Goal: Task Accomplishment & Management: Manage account settings

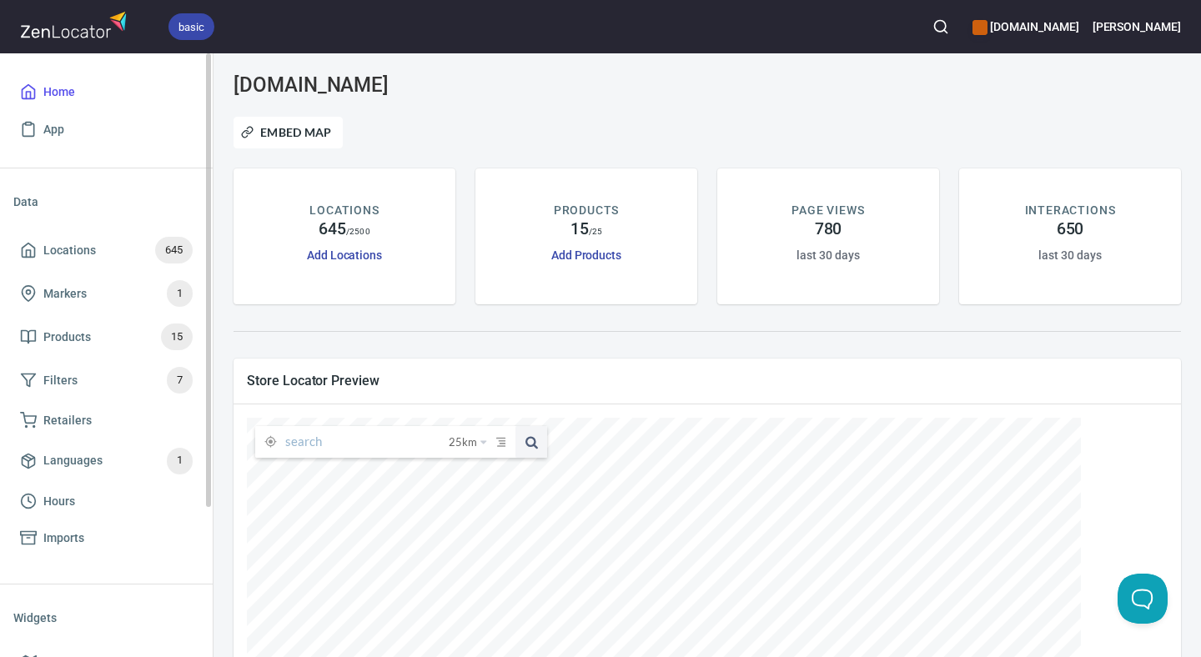
click at [78, 194] on li "Data" at bounding box center [106, 202] width 186 height 40
click at [48, 265] on link "Locations 645" at bounding box center [106, 250] width 186 height 43
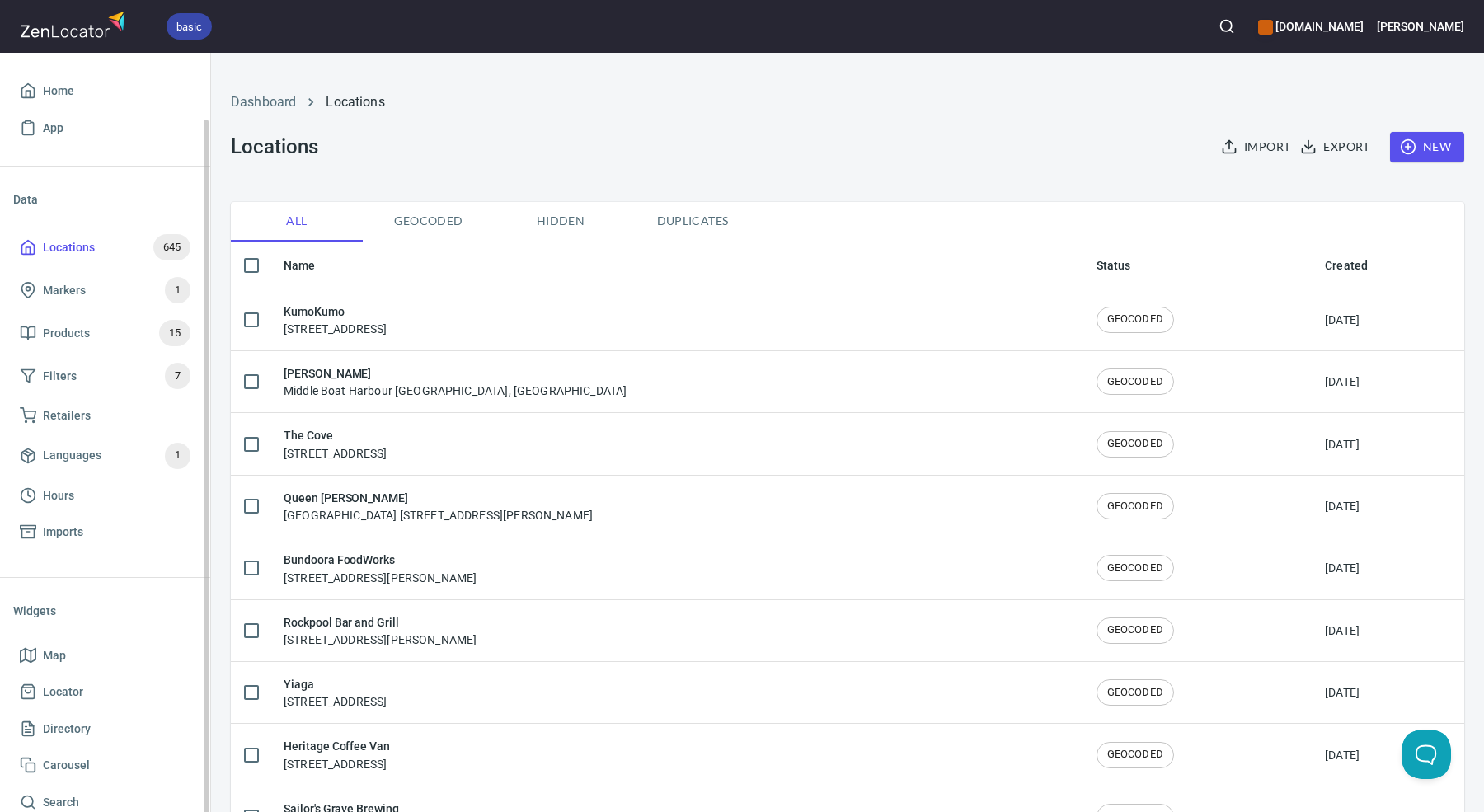
scroll to position [34, 0]
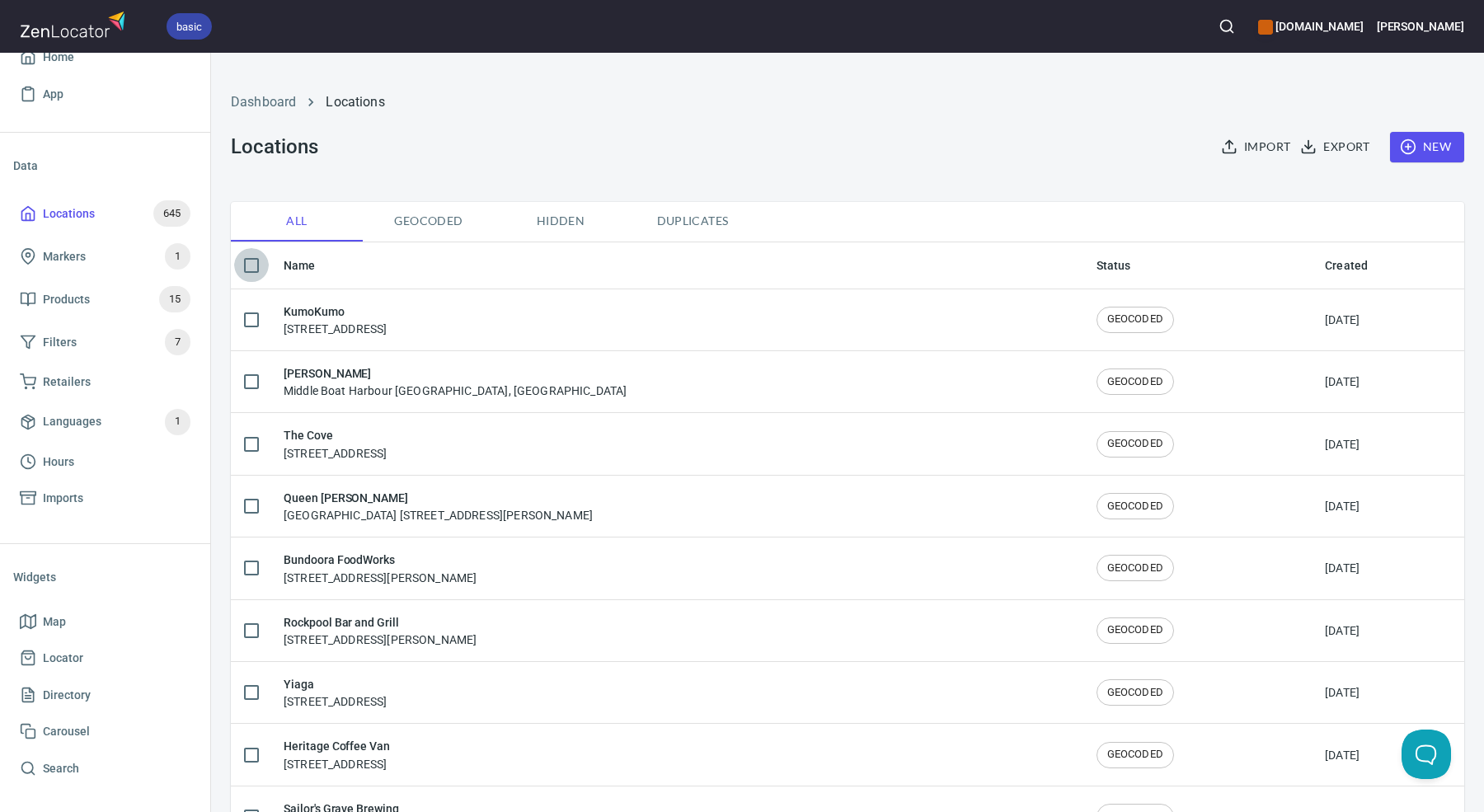
click at [244, 261] on input "checkbox" at bounding box center [251, 265] width 35 height 35
checkbox input "true"
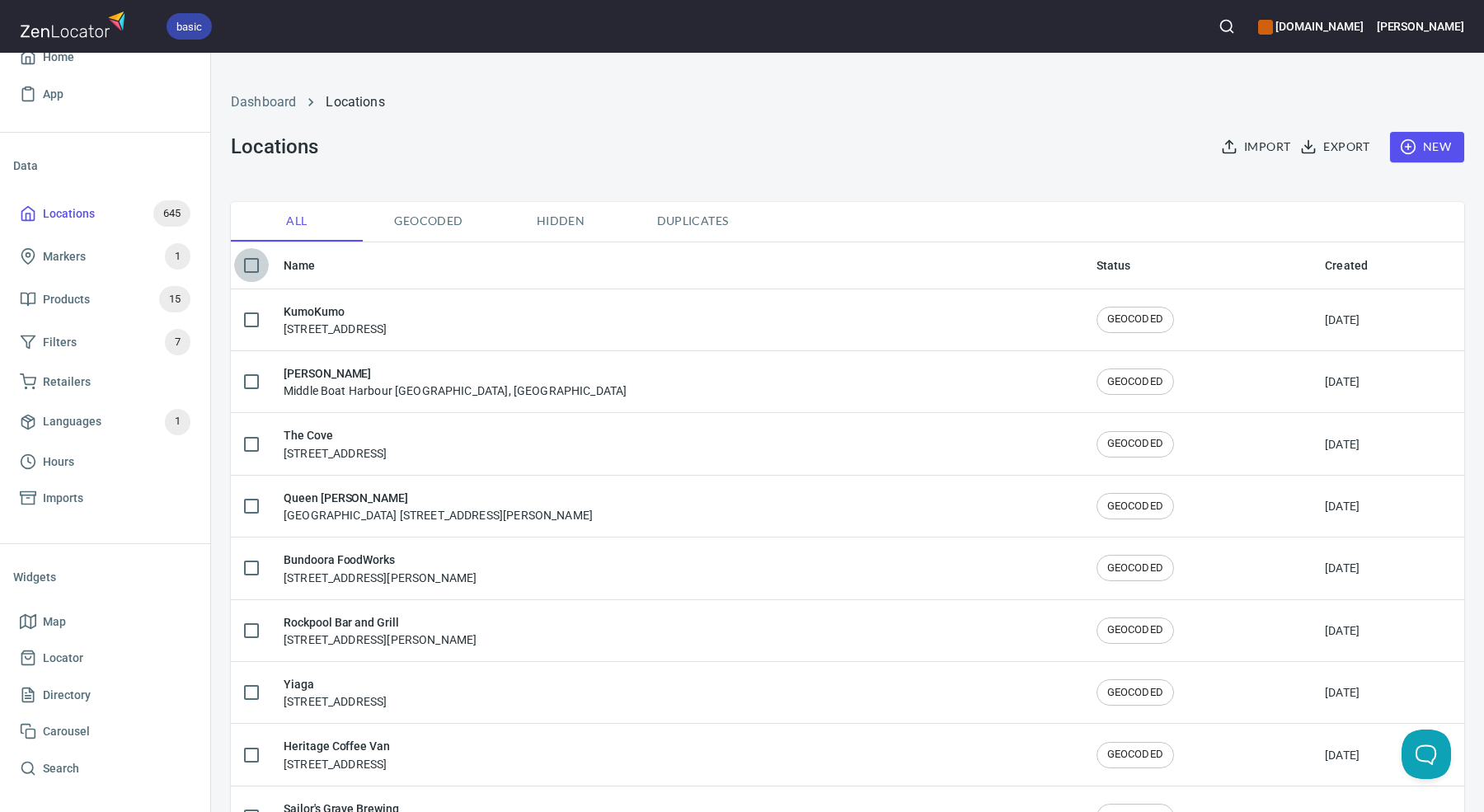
checkbox input "true"
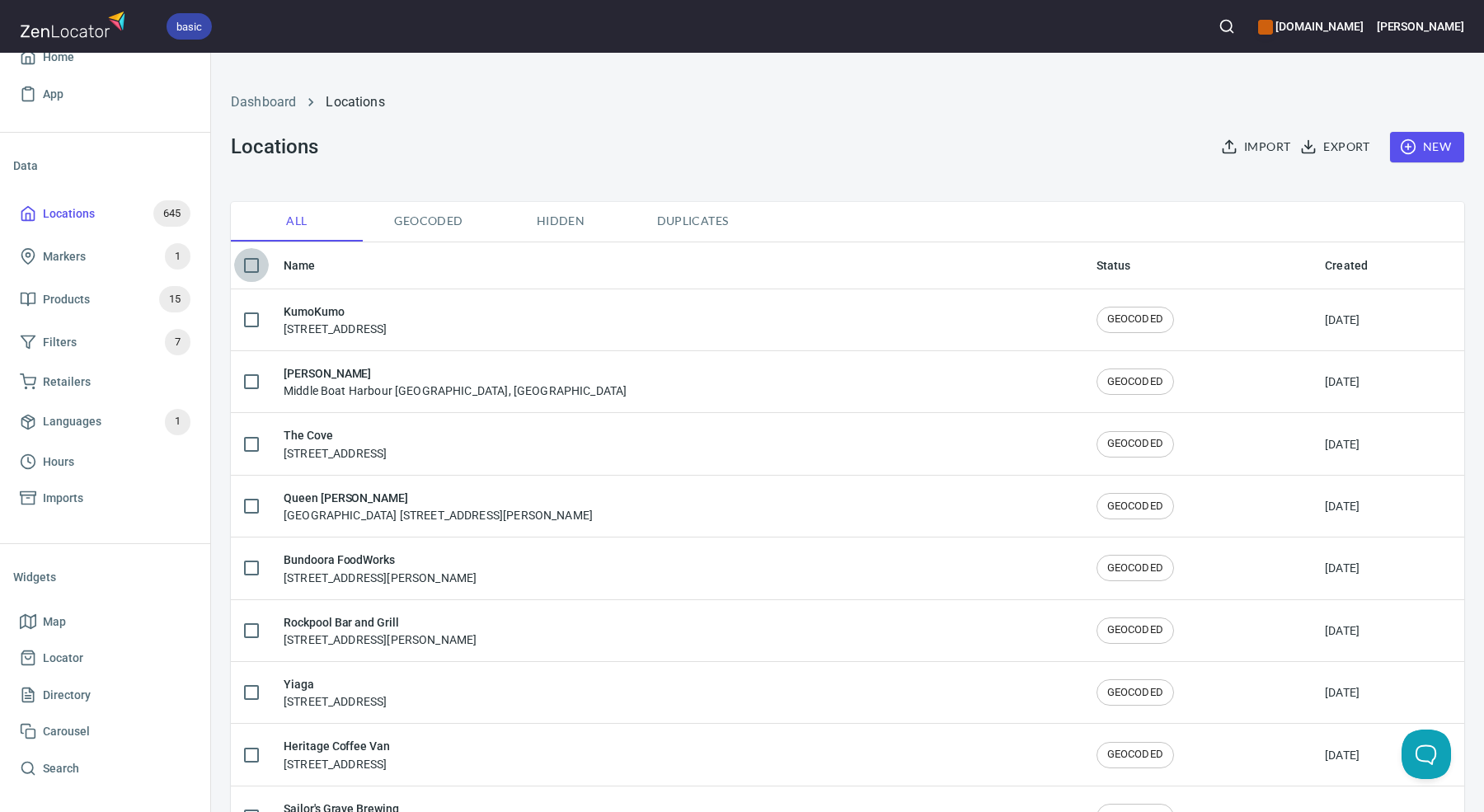
checkbox input "true"
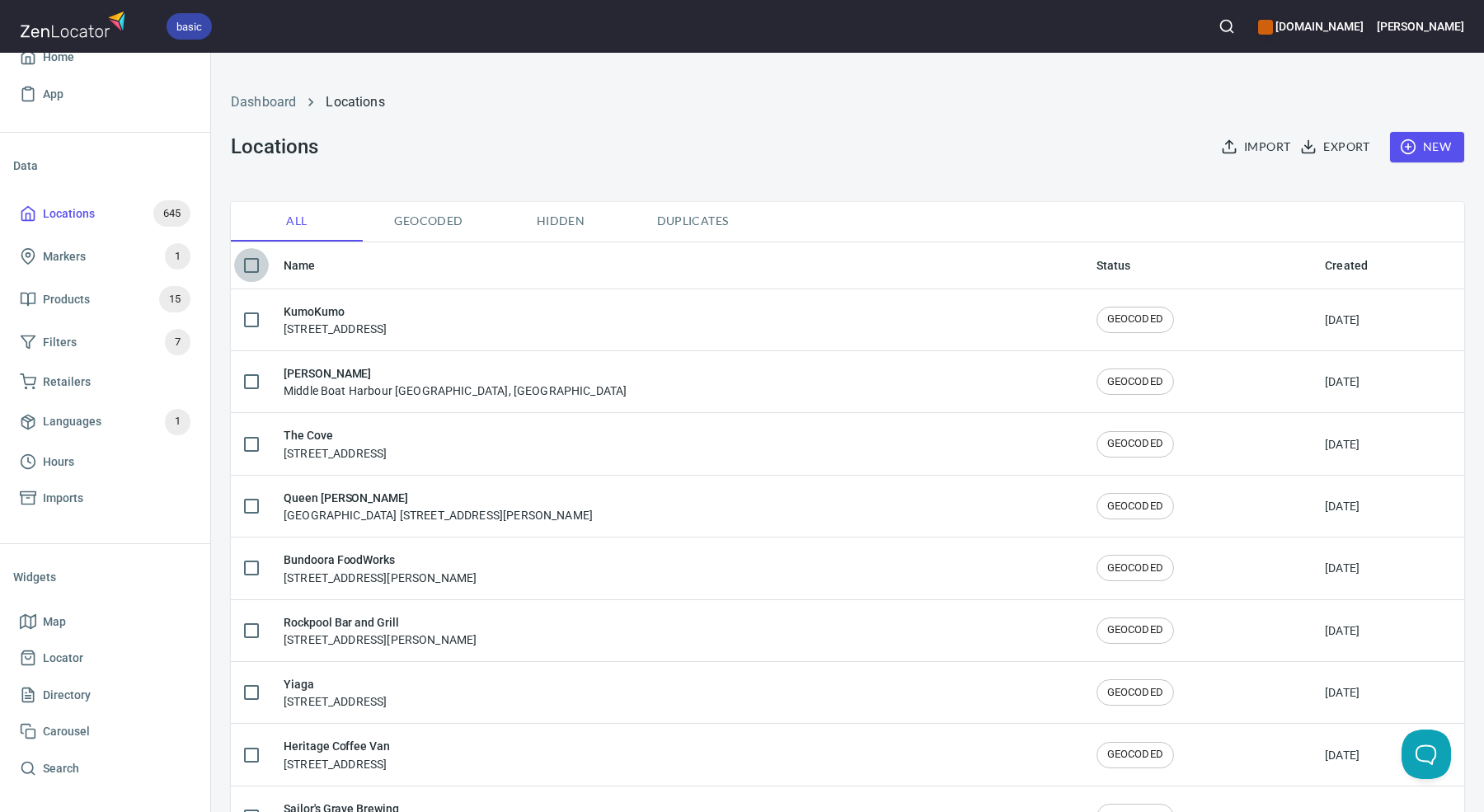
checkbox input "true"
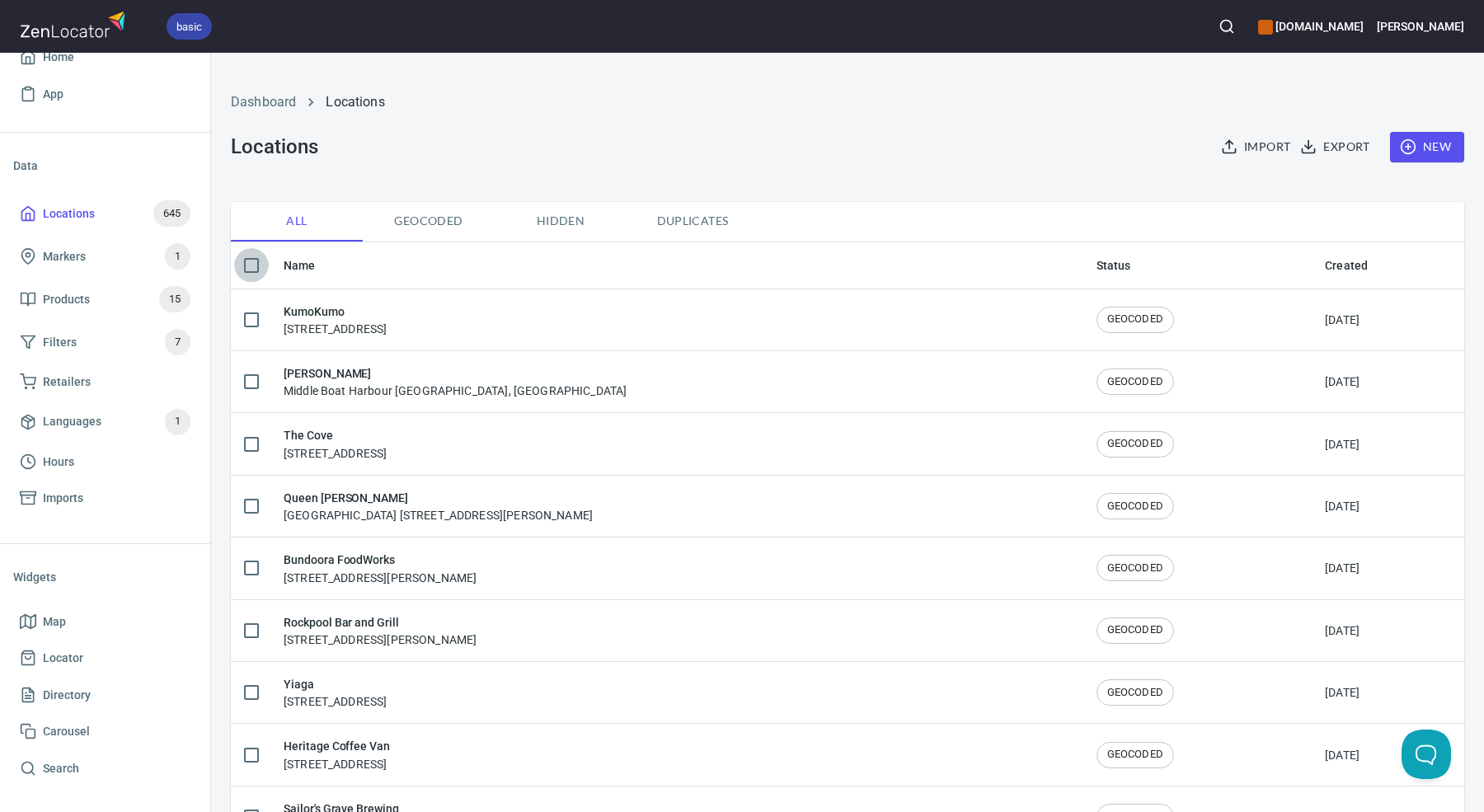
checkbox input "true"
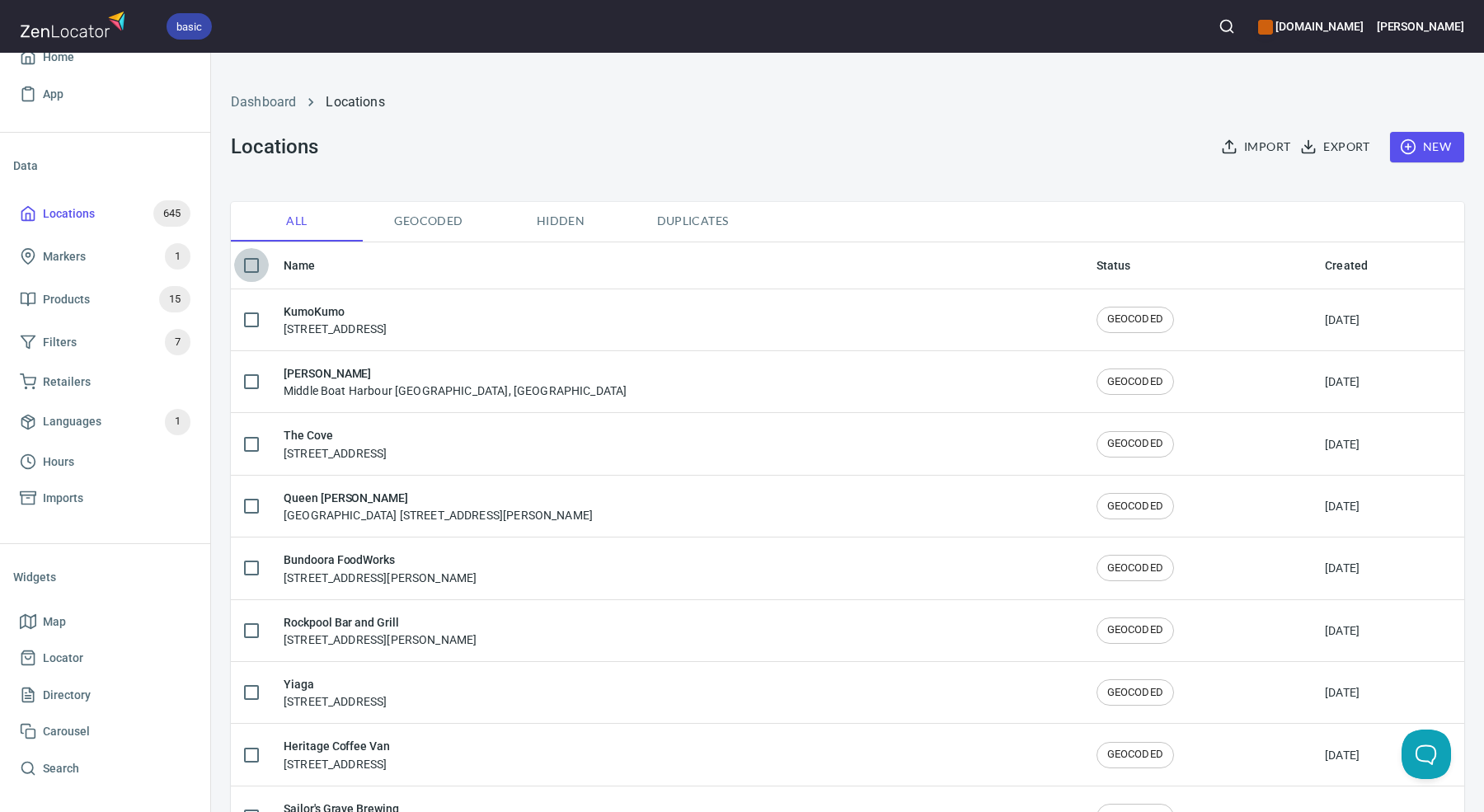
checkbox input "true"
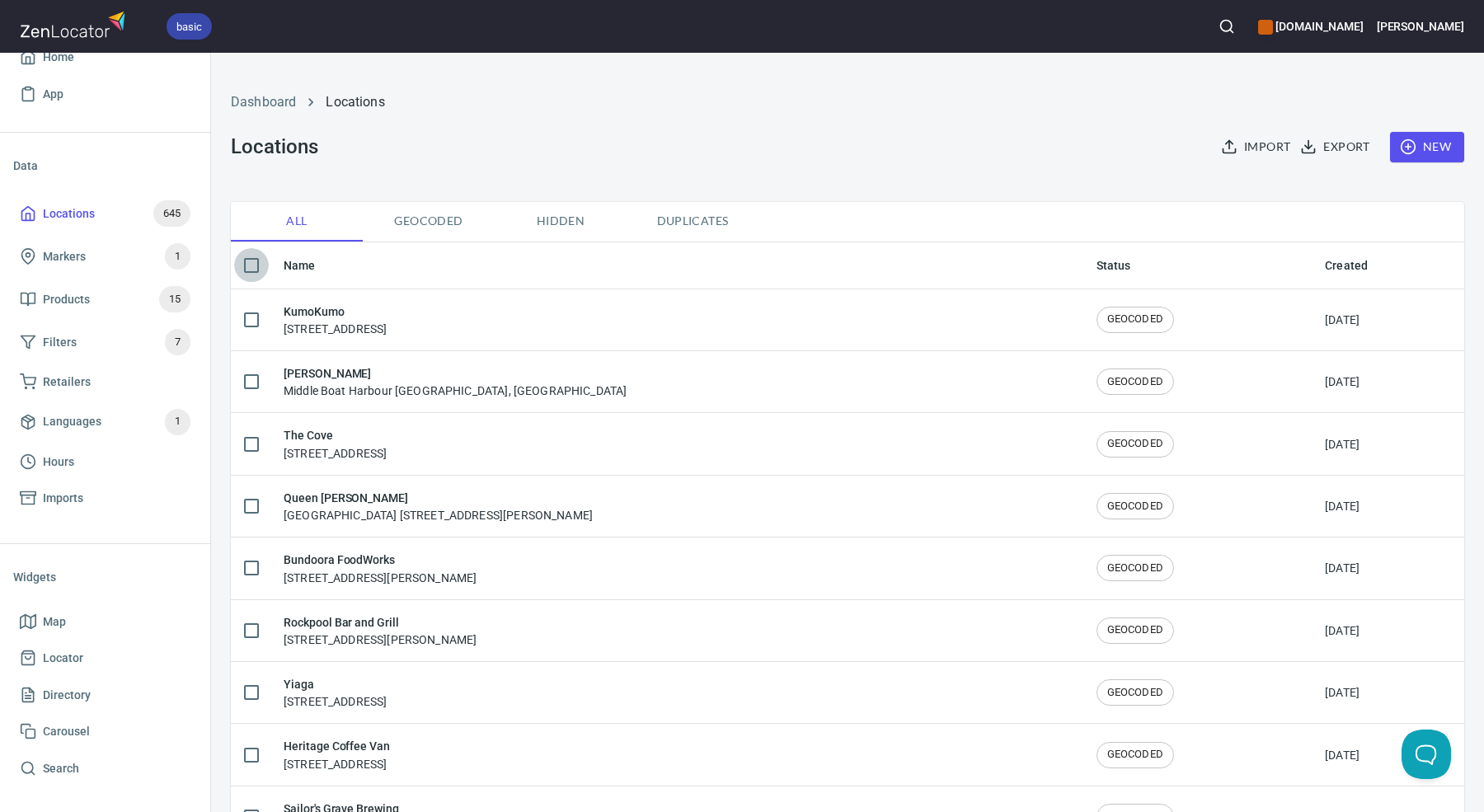
checkbox input "true"
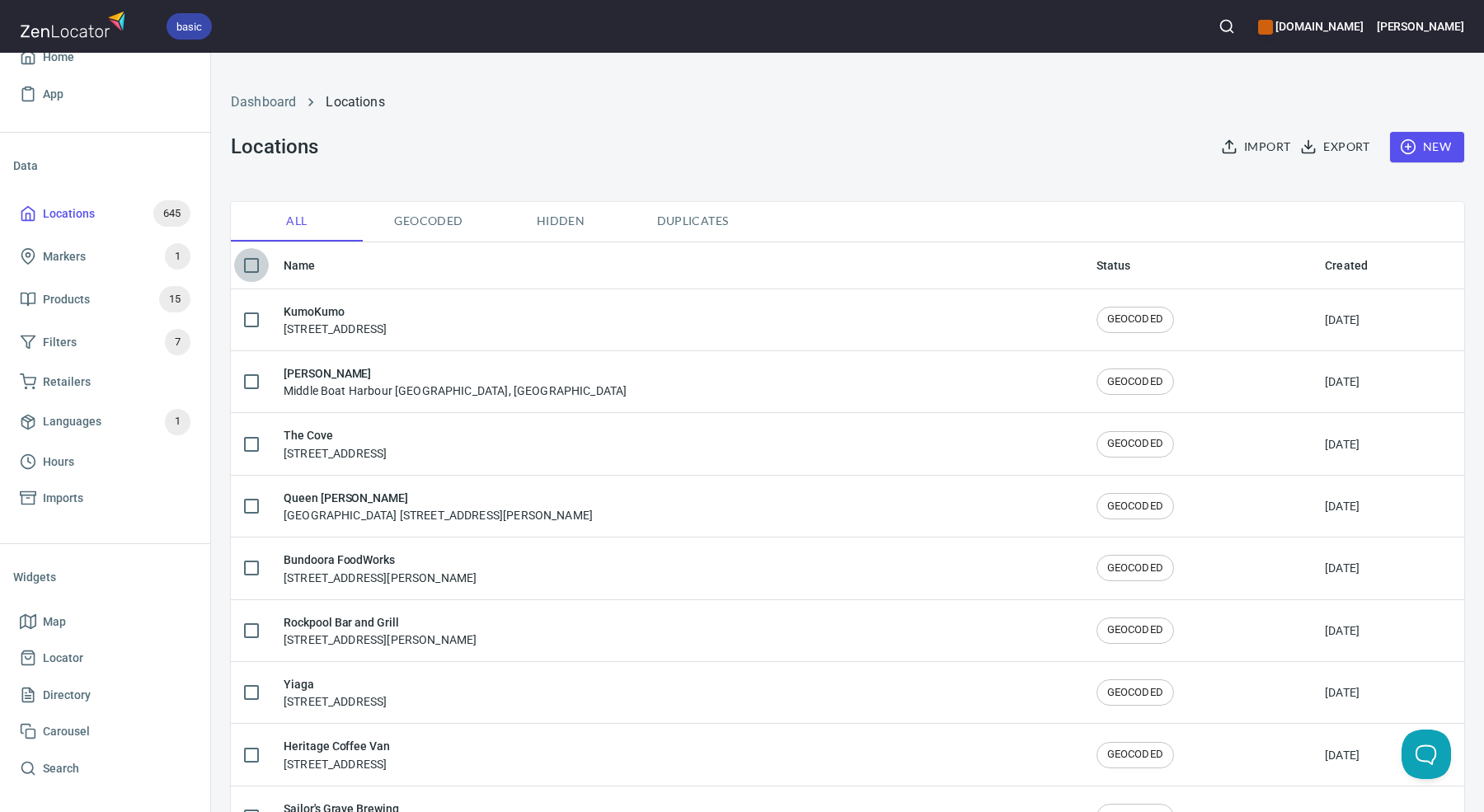
checkbox input "true"
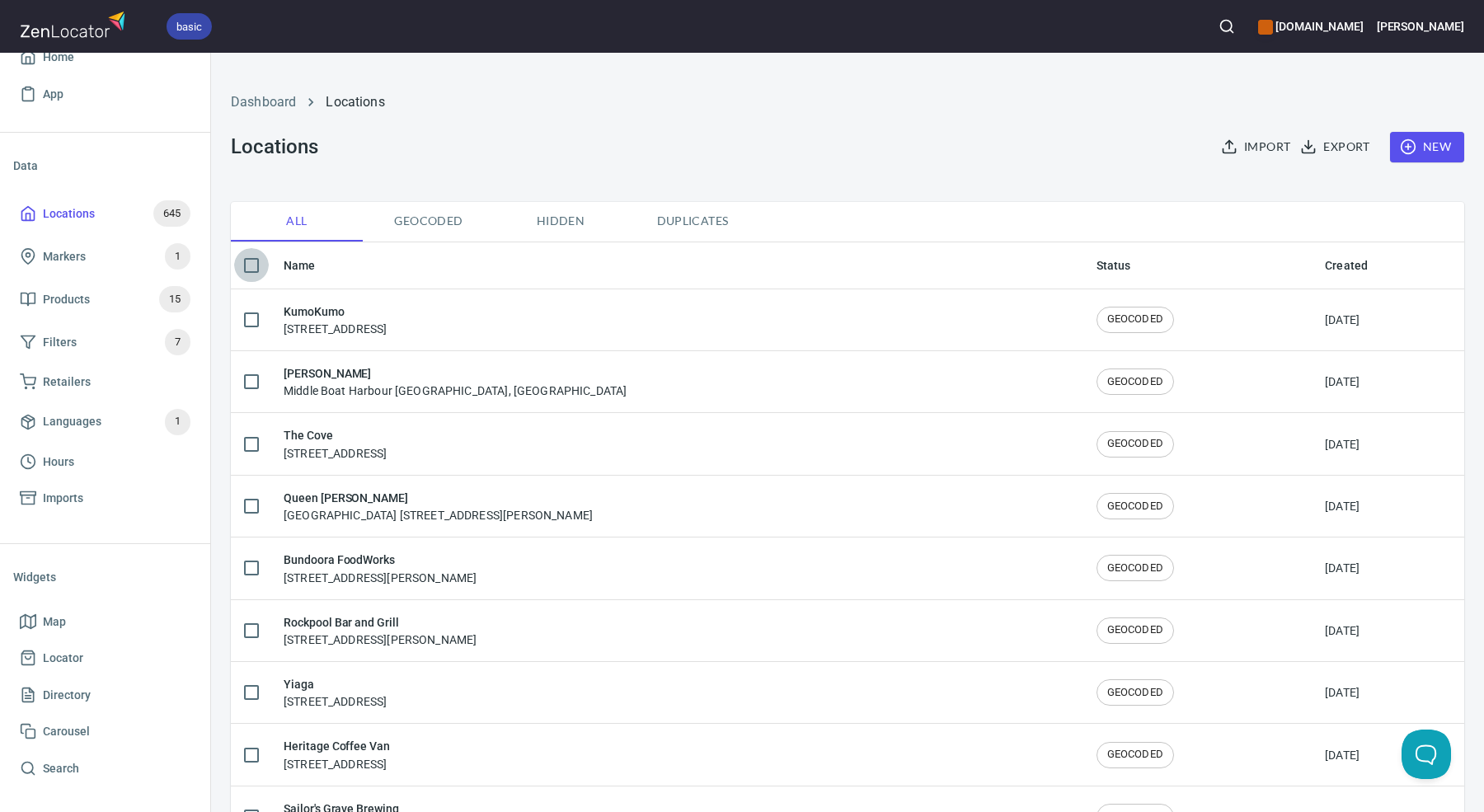
checkbox input "true"
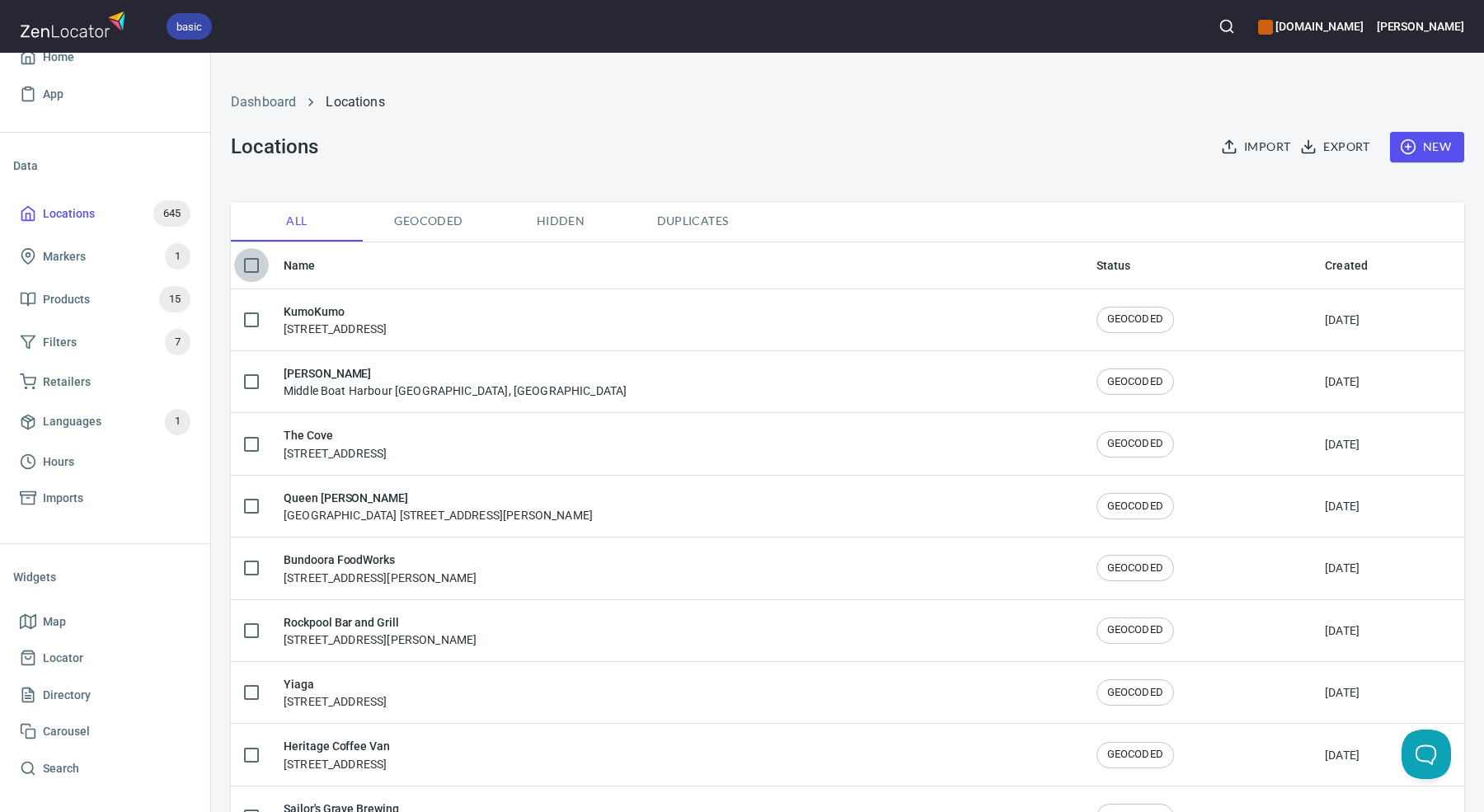
checkbox input "true"
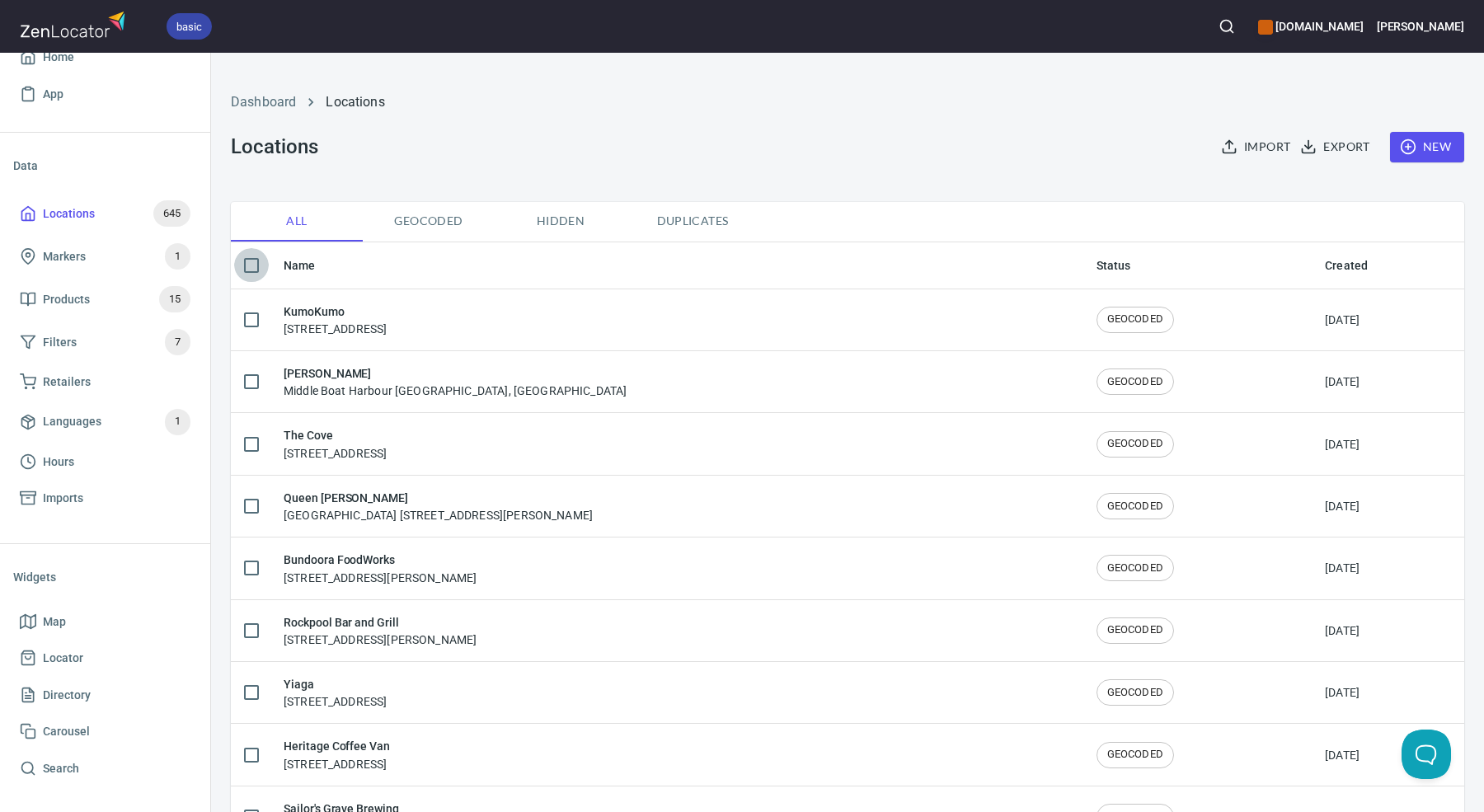
checkbox input "true"
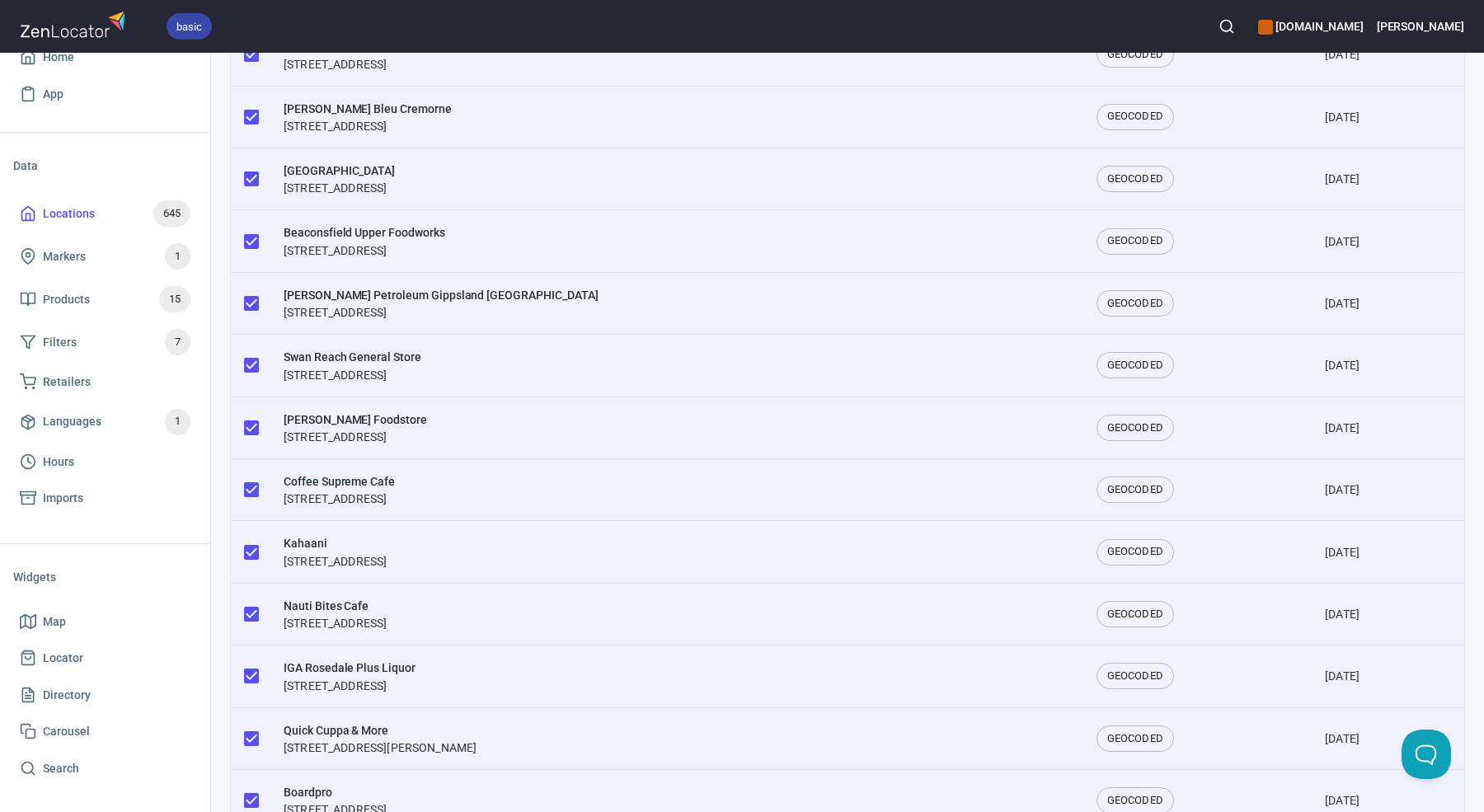
scroll to position [0, 0]
